Goal: Task Accomplishment & Management: Complete application form

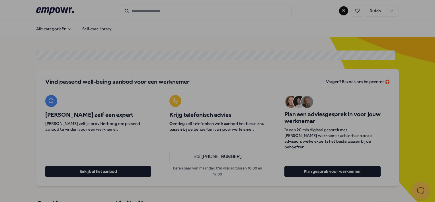
click at [388, 25] on div at bounding box center [217, 101] width 435 height 202
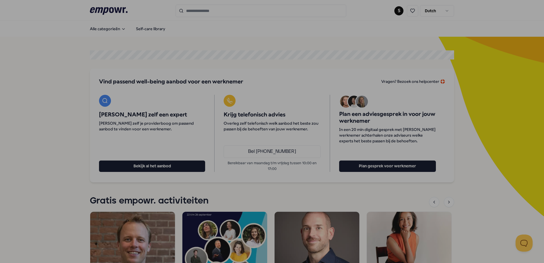
click at [121, 53] on div at bounding box center [272, 131] width 544 height 263
click at [375, 22] on div at bounding box center [272, 131] width 544 height 263
click at [42, 92] on div at bounding box center [272, 131] width 544 height 263
click at [129, 90] on div at bounding box center [272, 131] width 544 height 263
drag, startPoint x: 410, startPoint y: 142, endPoint x: 500, endPoint y: 68, distance: 117.1
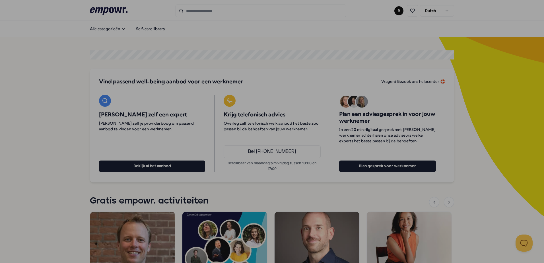
click at [500, 68] on div at bounding box center [272, 131] width 544 height 263
click at [394, 9] on div at bounding box center [272, 131] width 544 height 263
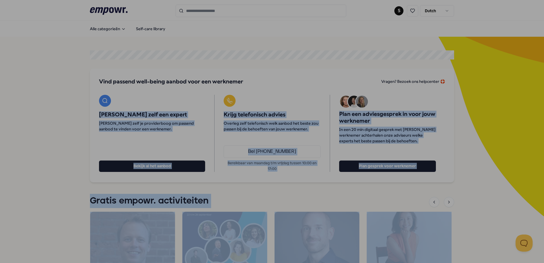
drag, startPoint x: 543, startPoint y: 27, endPoint x: 544, endPoint y: 67, distance: 40.1
click at [544, 67] on html ".empowr-logo_svg__cls-1{fill:#03032f} S Dutch Alle categorieën Self-care librar…" at bounding box center [272, 131] width 544 height 263
drag, startPoint x: 145, startPoint y: 133, endPoint x: 462, endPoint y: 30, distance: 332.9
click at [462, 30] on div at bounding box center [272, 131] width 544 height 263
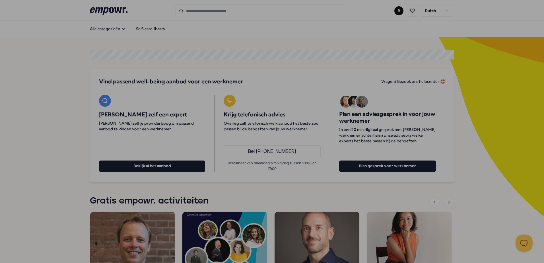
click at [421, 20] on div at bounding box center [272, 131] width 544 height 263
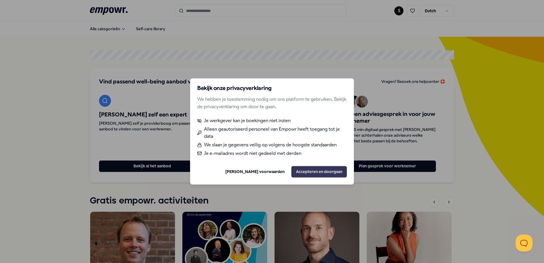
click at [307, 170] on button "Accepteren en doorgaan" at bounding box center [319, 171] width 56 height 11
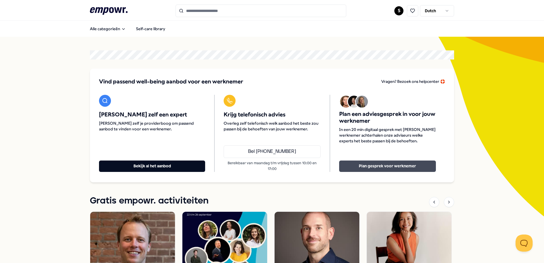
click at [392, 168] on button "Plan gesprek voor werknemer" at bounding box center [387, 166] width 97 height 11
